Goal: Task Accomplishment & Management: Manage account settings

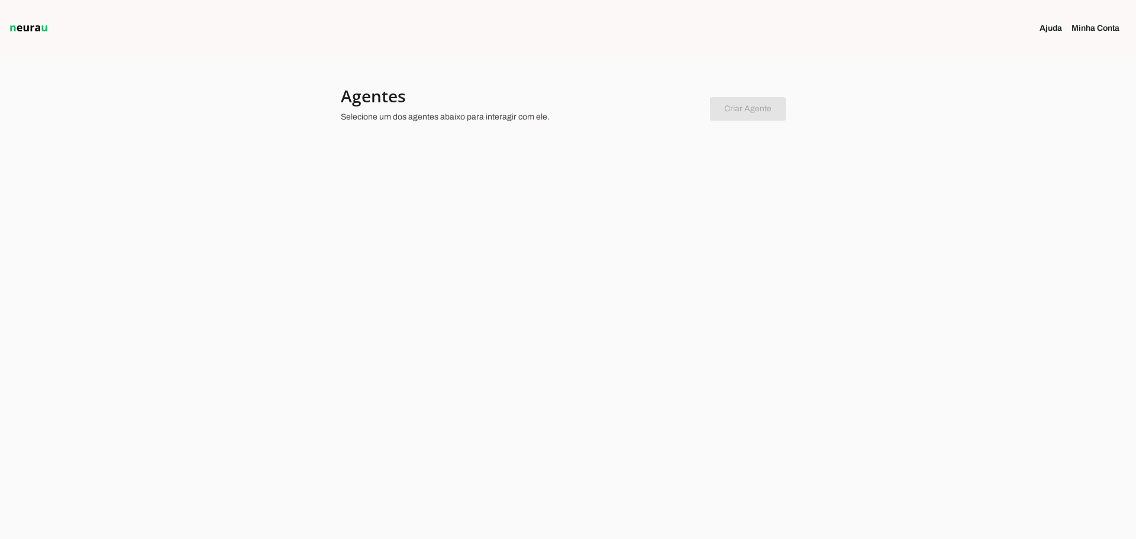
click at [1089, 25] on link "Minha Conta" at bounding box center [1099, 28] width 57 height 12
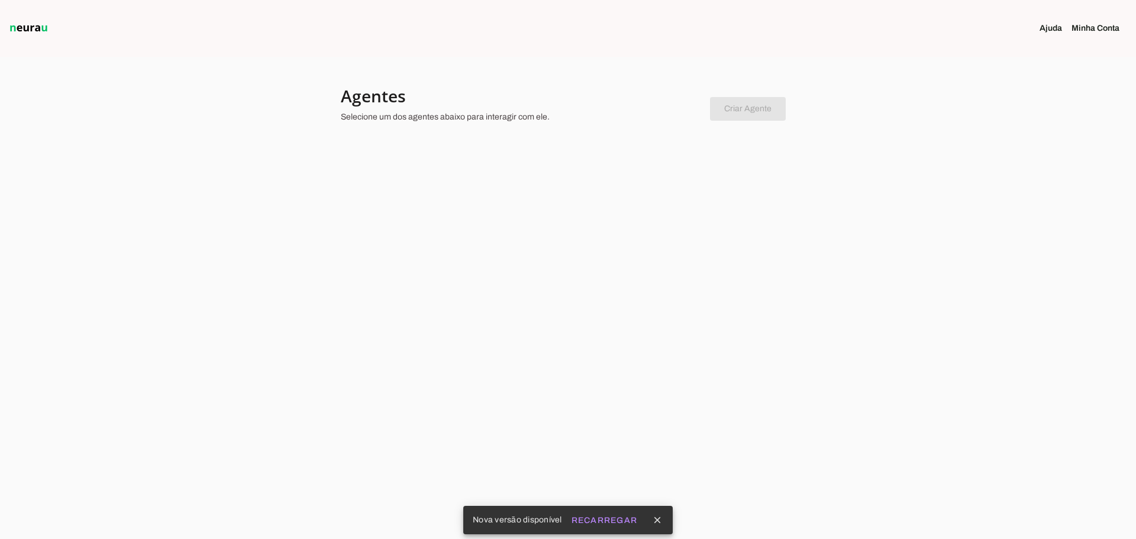
click at [467, 118] on p "Selecione um dos agentes abaixo para interagir com ele." at bounding box center [521, 117] width 360 height 12
click at [337, 110] on div at bounding box center [568, 269] width 1136 height 539
click at [712, 106] on chatbot-new-form "Criar Agente Você atingiu o limite de agentes permitidos. Atualize o seu plano …" at bounding box center [748, 107] width 76 height 28
click at [35, 22] on img at bounding box center [28, 28] width 43 height 14
click at [609, 526] on button "Recarregar" at bounding box center [605, 519] width 76 height 21
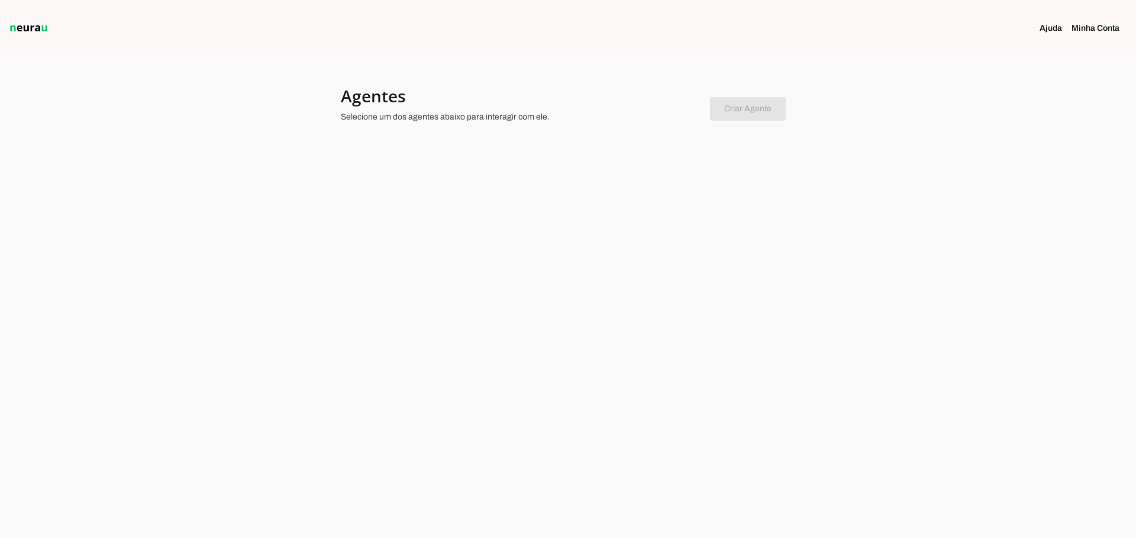
click at [1091, 27] on link "Minha Conta" at bounding box center [1099, 28] width 57 height 12
